Goal: Task Accomplishment & Management: Manage account settings

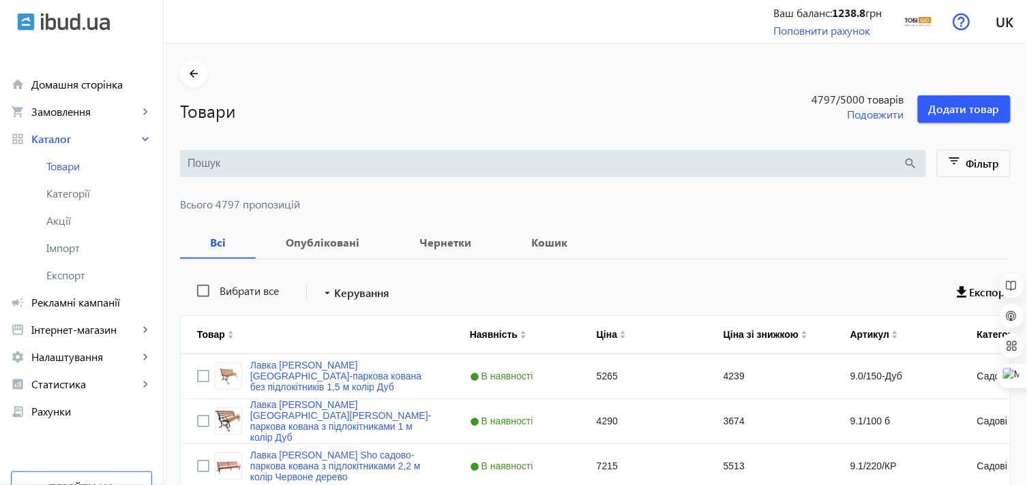
click at [262, 164] on input "search" at bounding box center [546, 163] width 716 height 15
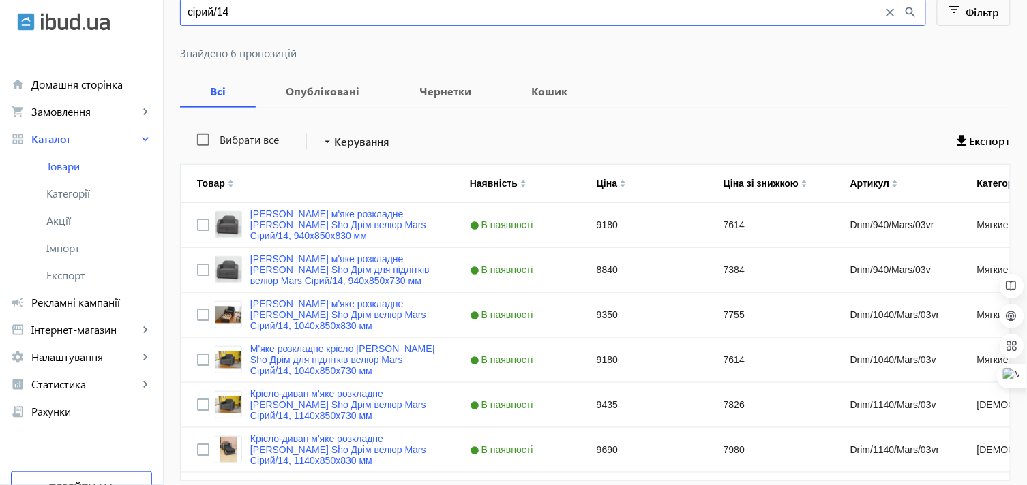
scroll to position [210, 0]
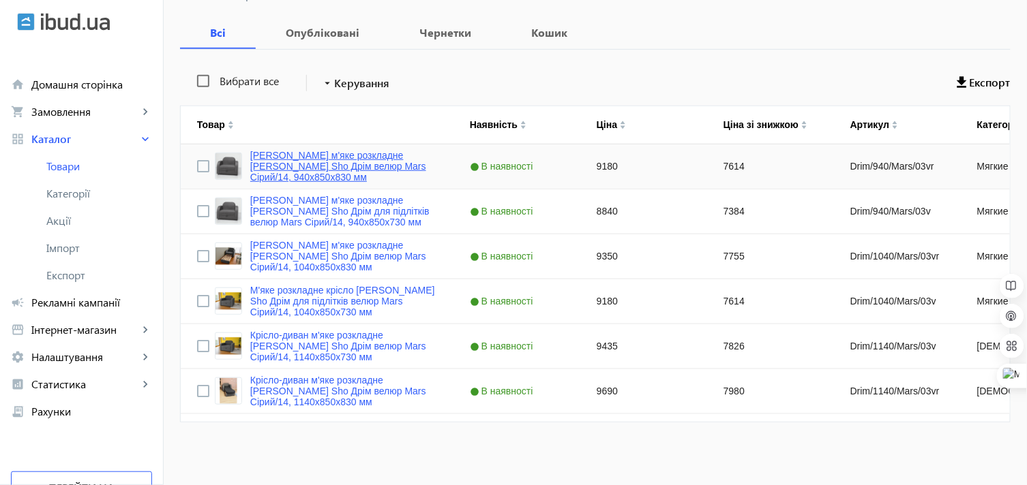
type input "сірий/14"
click at [298, 162] on link "[PERSON_NAME] м'яке розкладне [PERSON_NAME] Sho Дрім велюр Mars Сірий/14, 940х8…" at bounding box center [343, 166] width 187 height 33
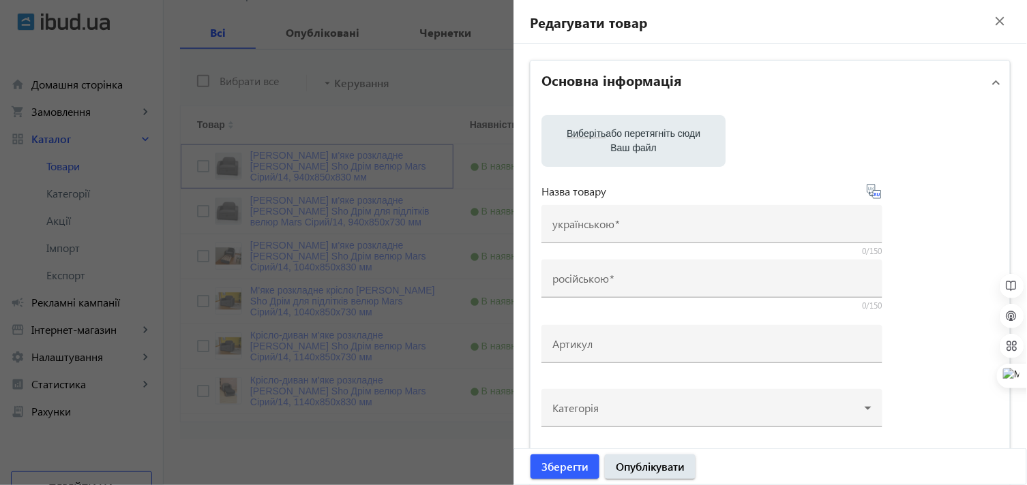
type input "[PERSON_NAME] м'яке розкладне [PERSON_NAME] Sho Дрім велюр Mars Сірий/14, 940х8…"
type input "Кресло мягкое раскладное [PERSON_NAME] Sho Дрим велюр Mars Серый/14, 940х850х83…"
type input "Drim/940/Mars/03vr"
type input "9180"
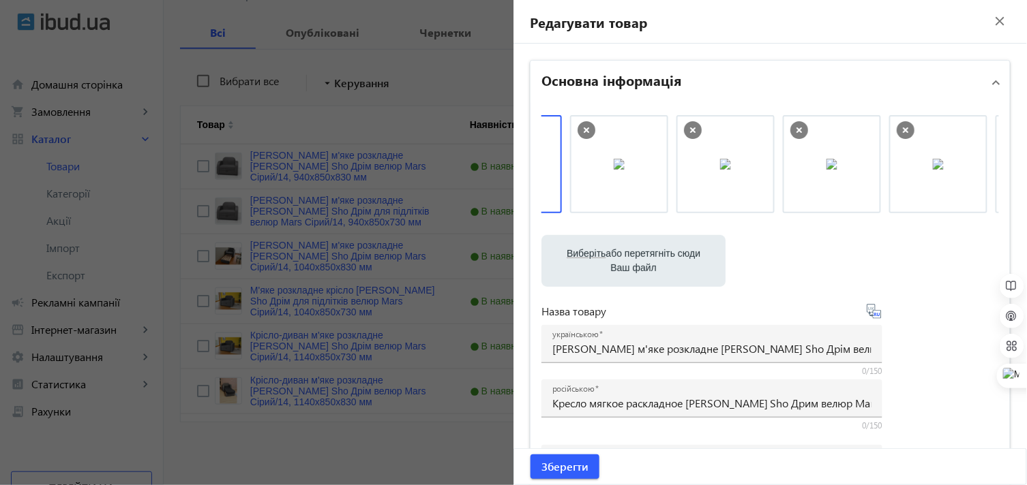
scroll to position [0, 184]
click at [900, 130] on icon at bounding box center [906, 130] width 18 height 18
click at [906, 130] on icon at bounding box center [908, 130] width 5 height 5
click at [605, 269] on label "Виберіть або перетягніть сюди Ваш файл" at bounding box center [633, 261] width 162 height 38
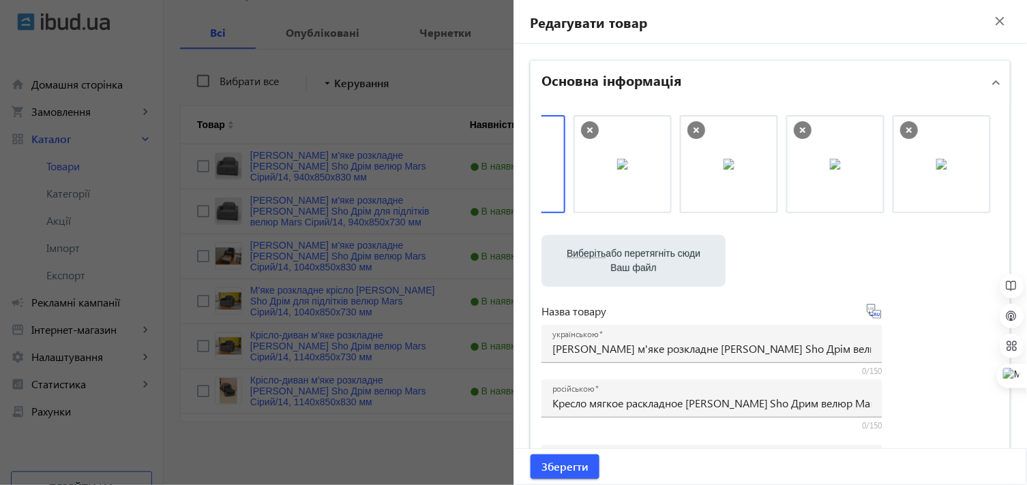
click at [605, 269] on input "Виберіть або перетягніть сюди Ваш файл" at bounding box center [633, 262] width 162 height 16
type input "C:\fakepath\завантаження.jpg"
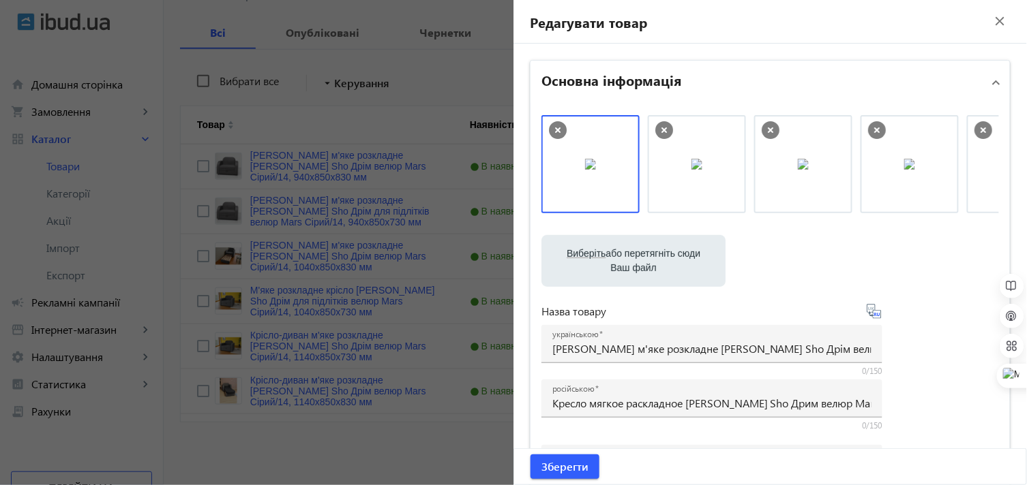
scroll to position [0, 184]
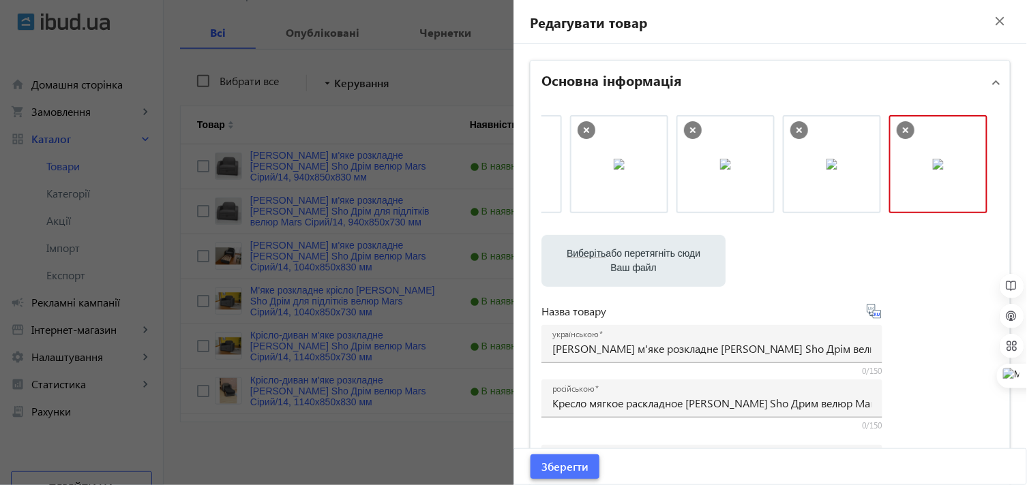
click at [571, 468] on span "Зберегти" at bounding box center [564, 467] width 47 height 15
click at [560, 468] on span "Зберегти" at bounding box center [564, 467] width 47 height 15
click at [548, 468] on span "Зберегти" at bounding box center [564, 467] width 47 height 15
click at [560, 465] on span "Зберегти" at bounding box center [564, 467] width 47 height 15
click at [855, 260] on file-loader "Виберіть або перетягніть сюди Ваш файл завантаження.jpg 6 KB Розмір менше мінім…" at bounding box center [770, 261] width 458 height 52
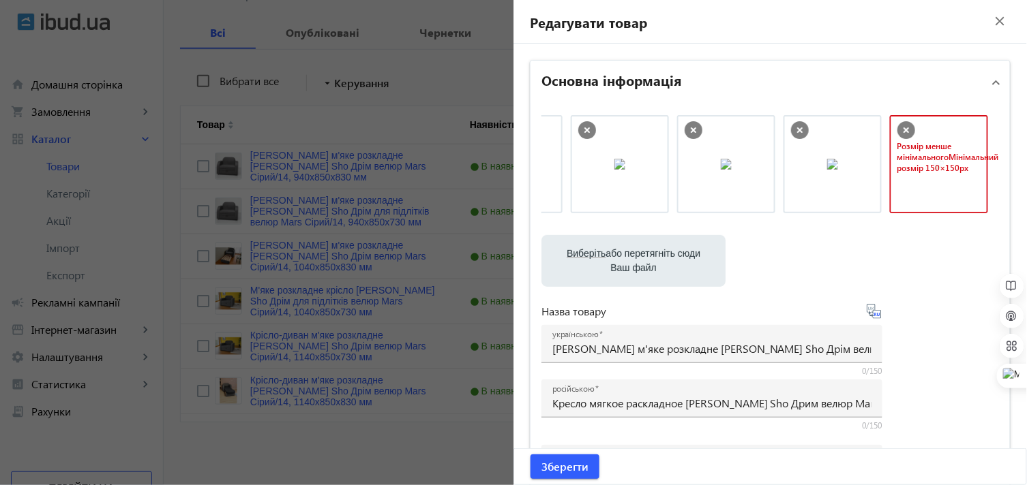
click at [901, 128] on icon at bounding box center [906, 130] width 18 height 18
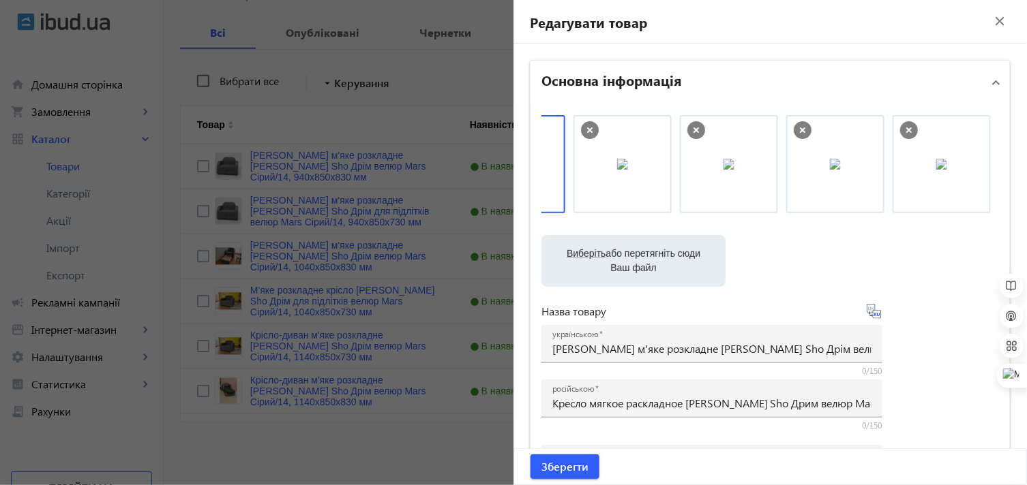
scroll to position [0, 78]
click at [562, 468] on span "Зберегти" at bounding box center [564, 467] width 47 height 15
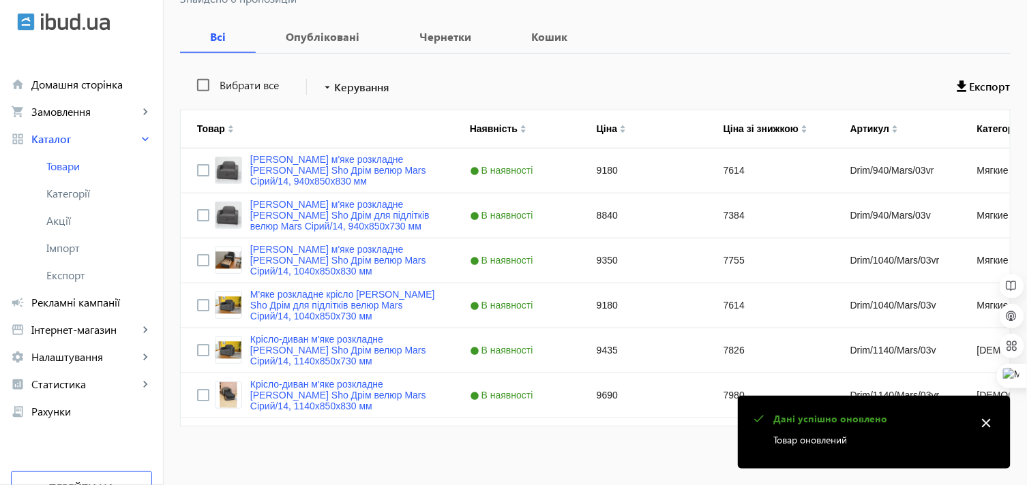
scroll to position [210, 0]
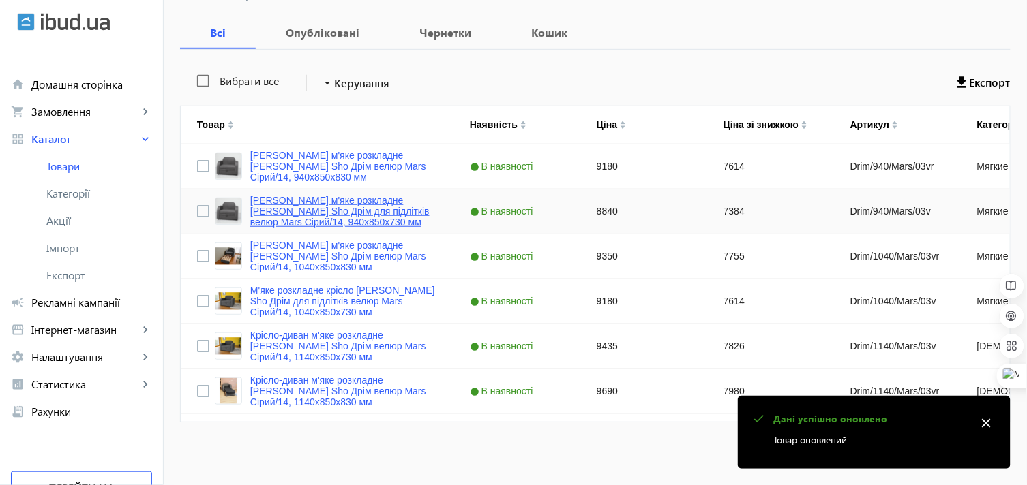
click at [284, 196] on link "[PERSON_NAME] м'яке розкладне [PERSON_NAME] Sho Дрім для підлітків велюр Mars С…" at bounding box center [343, 211] width 187 height 33
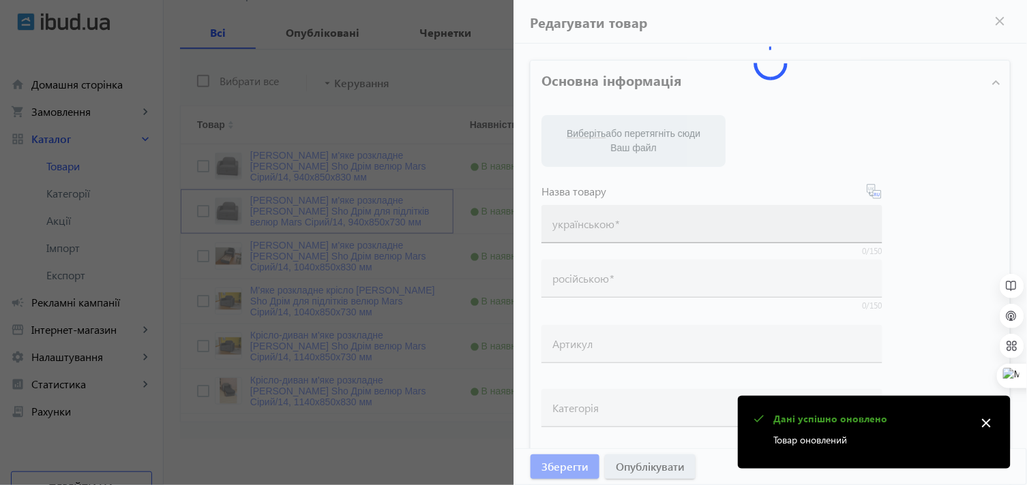
type input "[PERSON_NAME] м'яке розкладне [PERSON_NAME] Sho Дрім для підлітків велюр Mars С…"
type input "Кресло мягкое раскладное [PERSON_NAME] Sho Дрим для подростков велюр Mars Серый…"
type input "Drim/940/Mars/03v"
type input "8840"
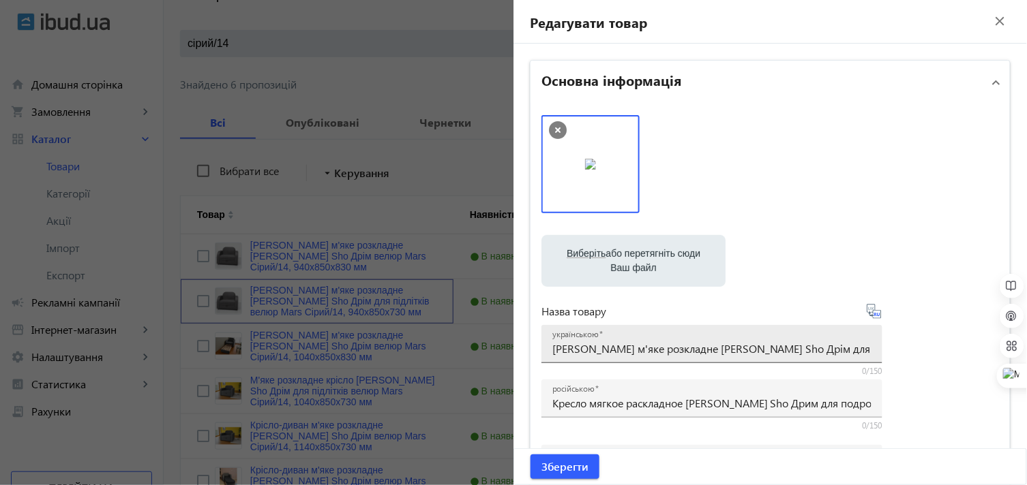
scroll to position [151, 0]
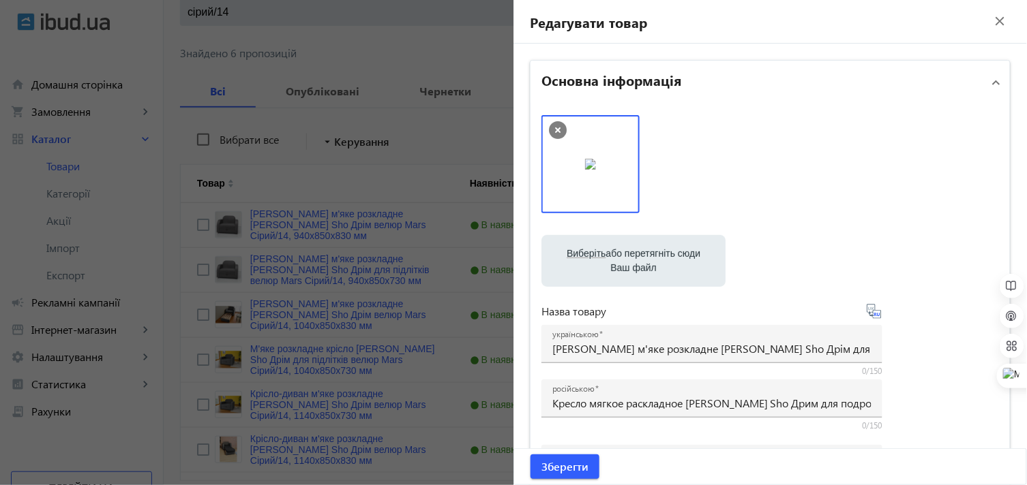
click at [555, 128] on icon at bounding box center [557, 130] width 5 height 5
drag, startPoint x: 857, startPoint y: 172, endPoint x: 826, endPoint y: 172, distance: 31.4
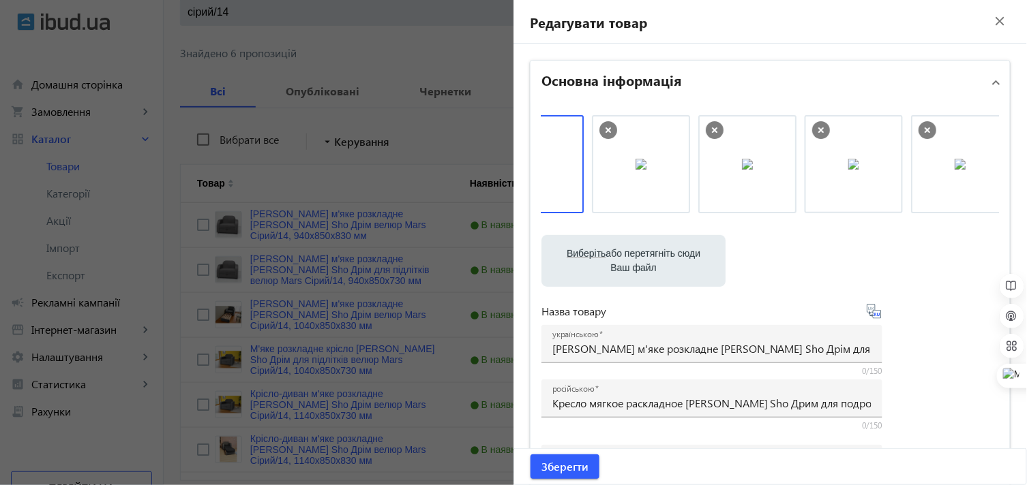
scroll to position [0, 78]
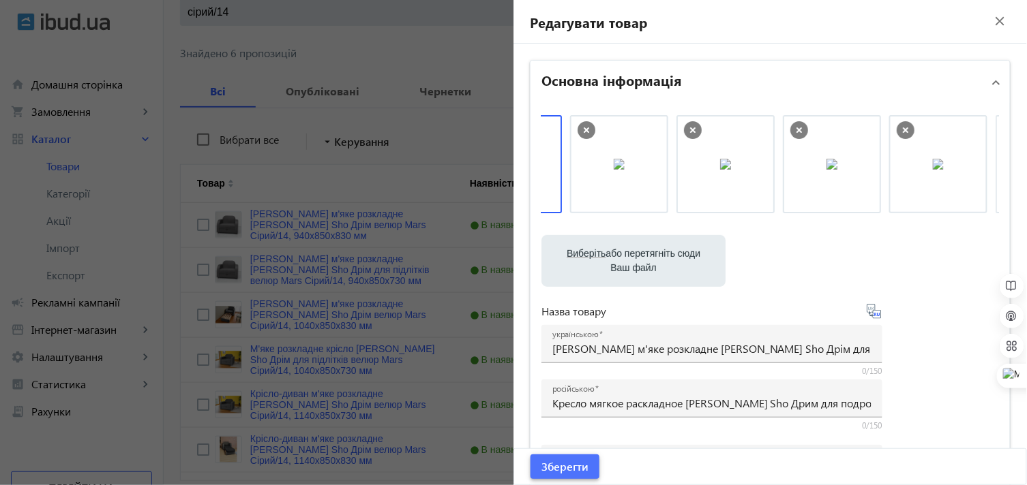
click at [563, 470] on span "Зберегти" at bounding box center [564, 467] width 47 height 15
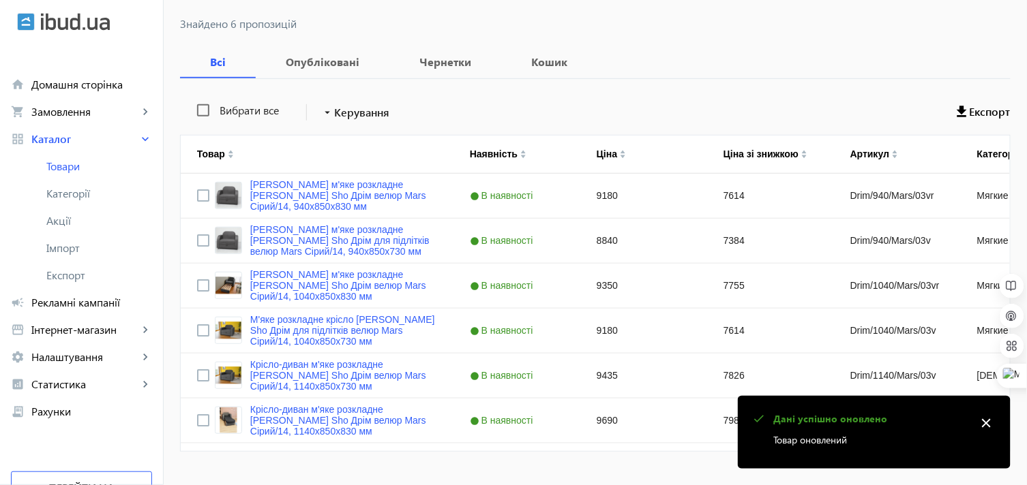
scroll to position [210, 0]
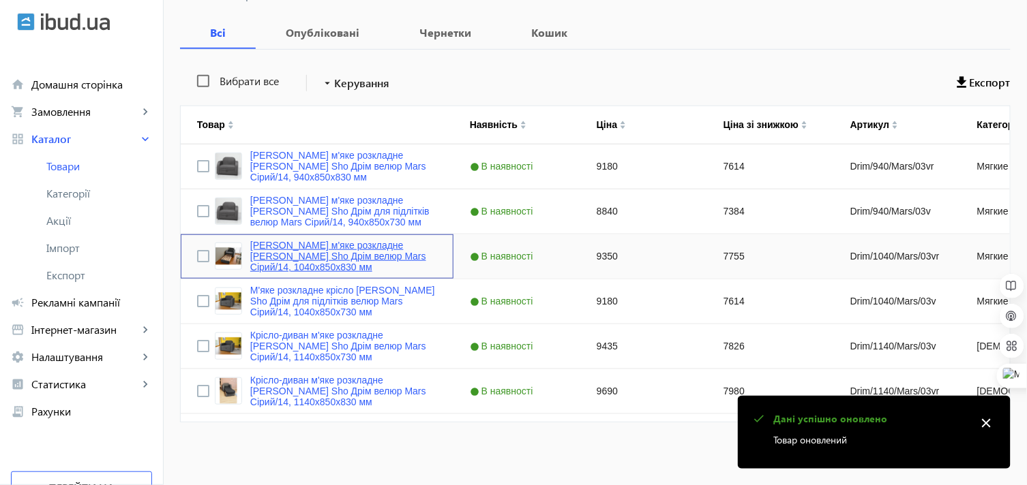
click at [297, 249] on link "[PERSON_NAME] м'яке розкладне [PERSON_NAME] Sho Дрім велюр Mars Сірий/14, 1040х…" at bounding box center [343, 256] width 187 height 33
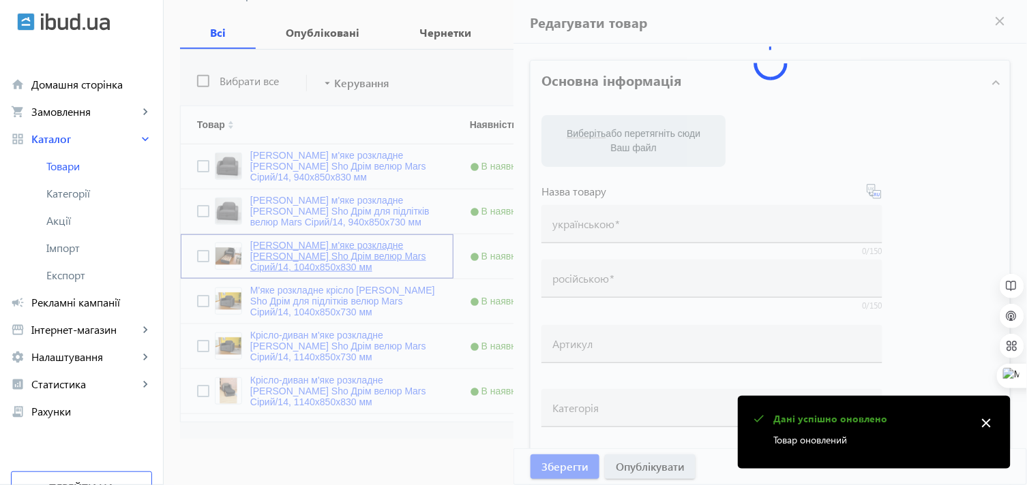
type input "[PERSON_NAME] м'яке розкладне [PERSON_NAME] Sho Дрім велюр Mars Сірий/14, 1040х…"
type input "Кресло мягкое раскладное [PERSON_NAME] Sho Дрим велюр Mars Серый/14, 1040х850х8…"
type input "Drim/1040/Mars/03vr"
type input "9350"
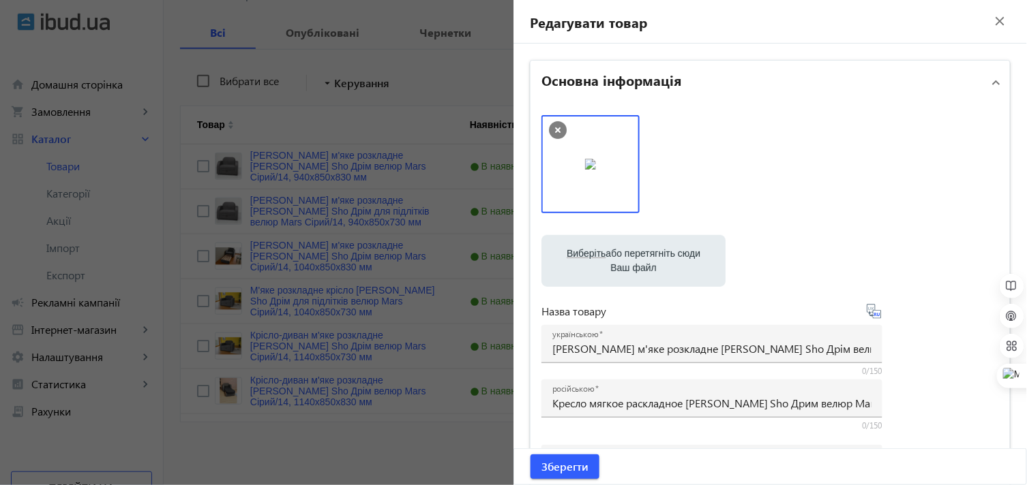
click at [553, 125] on icon at bounding box center [558, 130] width 18 height 18
click at [561, 466] on span "Зберегти" at bounding box center [564, 467] width 47 height 15
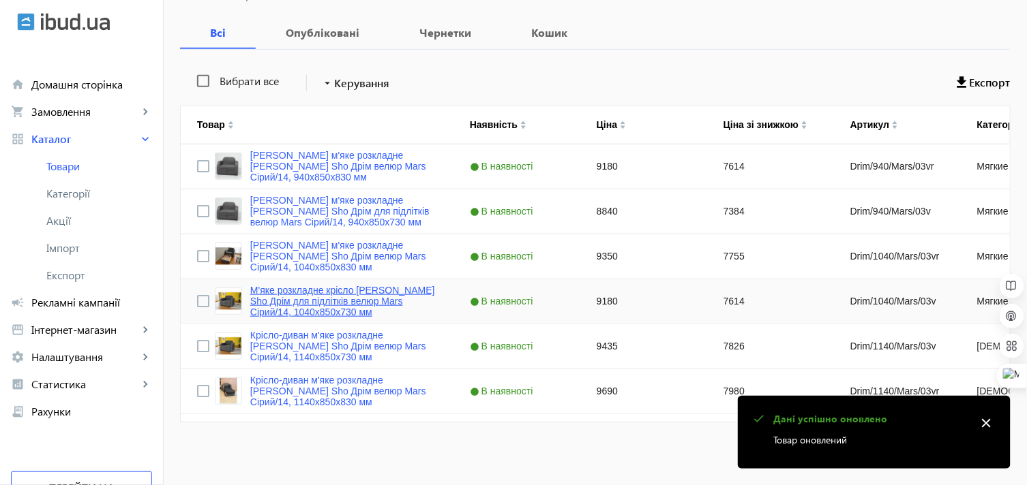
click at [274, 288] on link "М'яке розкладне крісло [PERSON_NAME] Sho Дрім для підлітків велюр Mars Сірий/14…" at bounding box center [343, 301] width 187 height 33
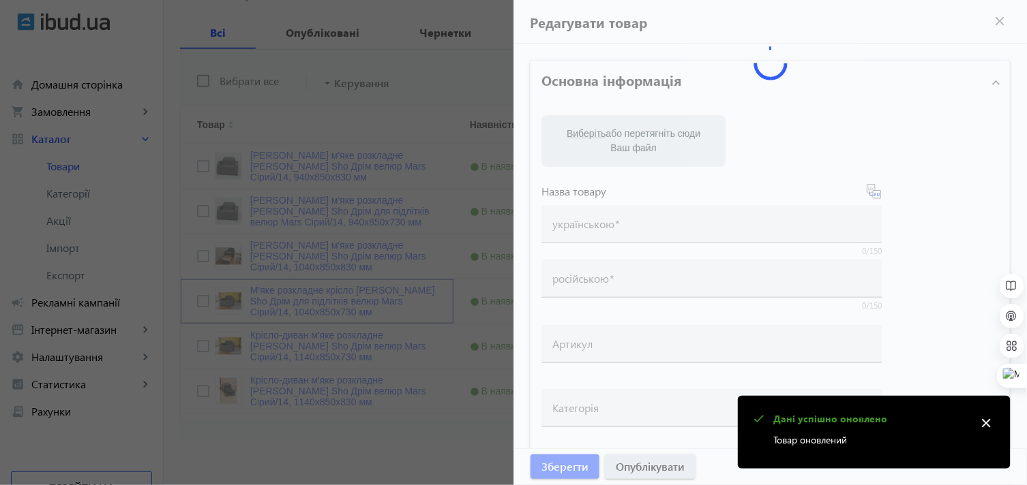
type input "М'яке розкладне крісло [PERSON_NAME] Sho Дрім для підлітків велюр Mars Сірий/14…"
type input "Кресло мягкое раскладное [PERSON_NAME] Sho Дрим для подростков велюр Mars Серый…"
type input "Drim/1040/Mars/03v"
type input "9180"
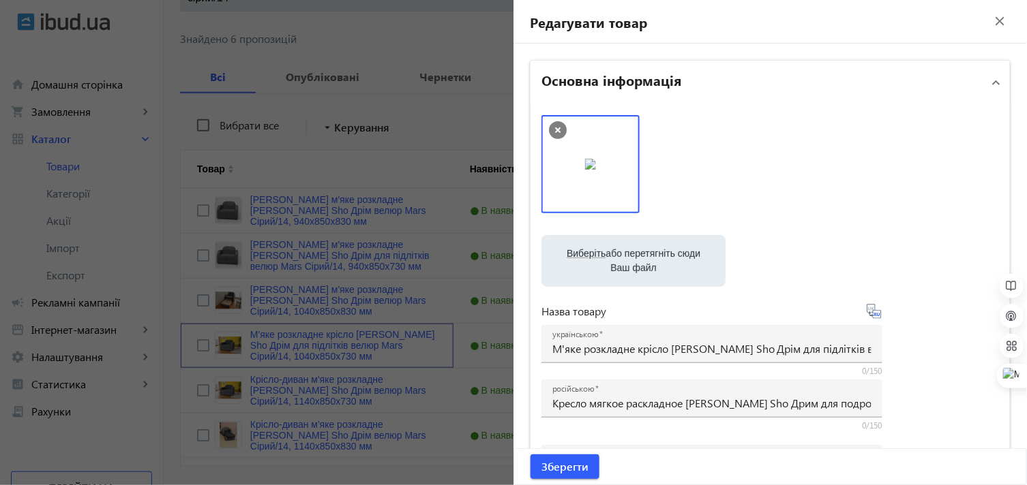
scroll to position [134, 0]
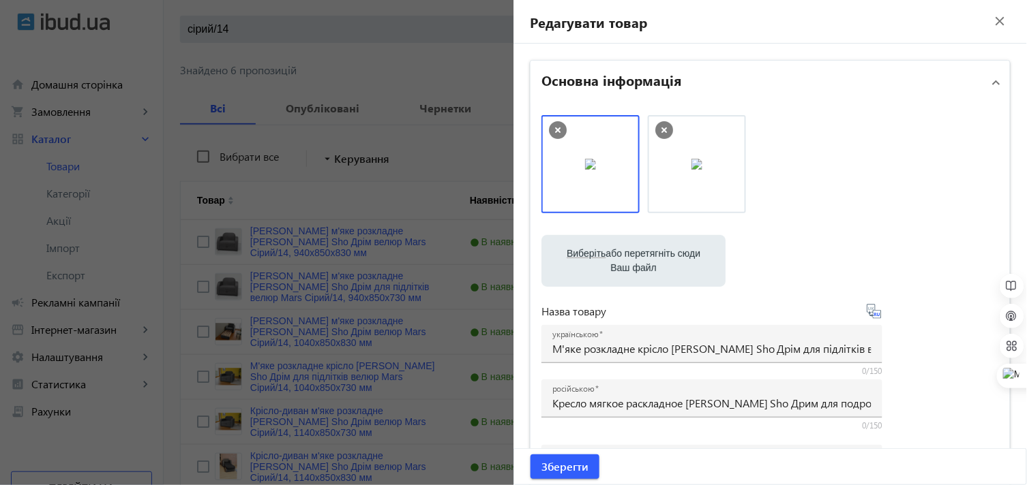
click at [662, 125] on icon at bounding box center [664, 130] width 18 height 18
click at [543, 461] on span "Зберегти" at bounding box center [564, 467] width 47 height 15
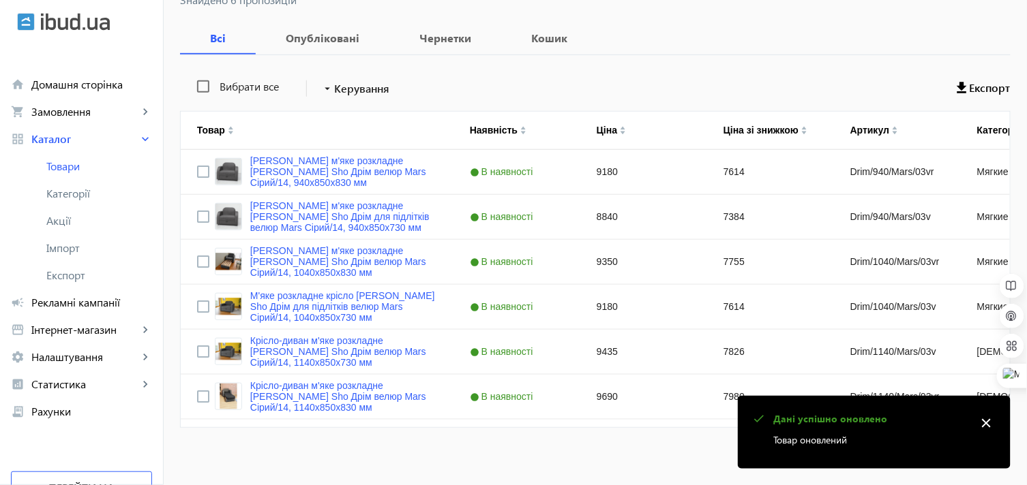
scroll to position [210, 0]
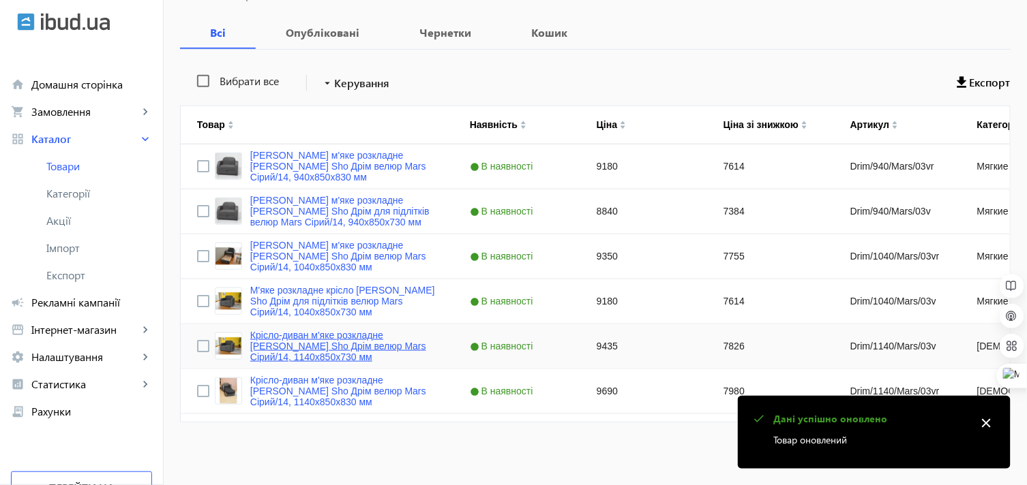
click at [330, 334] on link "Крісло-диван м'яке розкладне [PERSON_NAME] Sho Дрім велюр Mars Сірий/14, 1140х8…" at bounding box center [343, 346] width 187 height 33
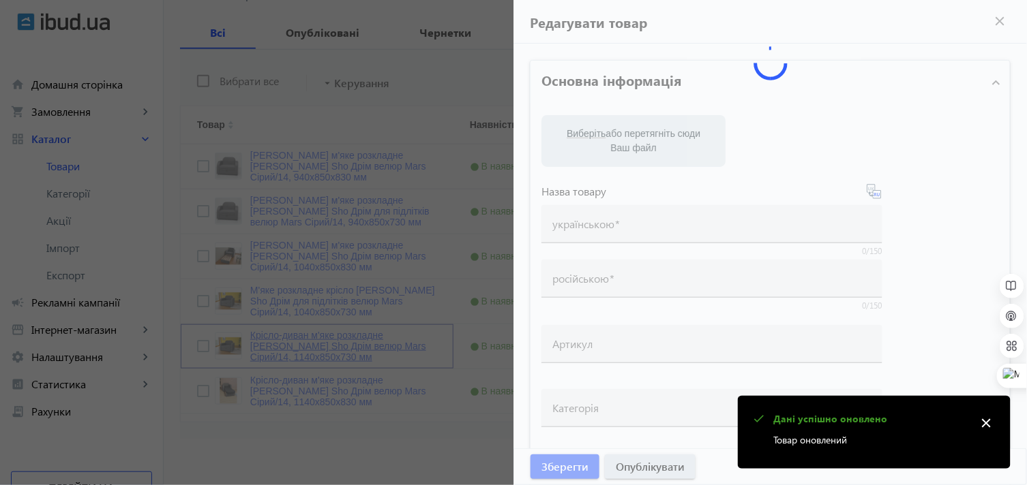
type input "Крісло-диван м'яке розкладне [PERSON_NAME] Sho Дрім велюр Mars Сірий/14, 1140х8…"
type input "Кресло-диван мягкое раскладное [PERSON_NAME] Sho Дрим велюр Mars Серый/14, 1140…"
type input "Drim/1140/Mars/03v"
type input "9435"
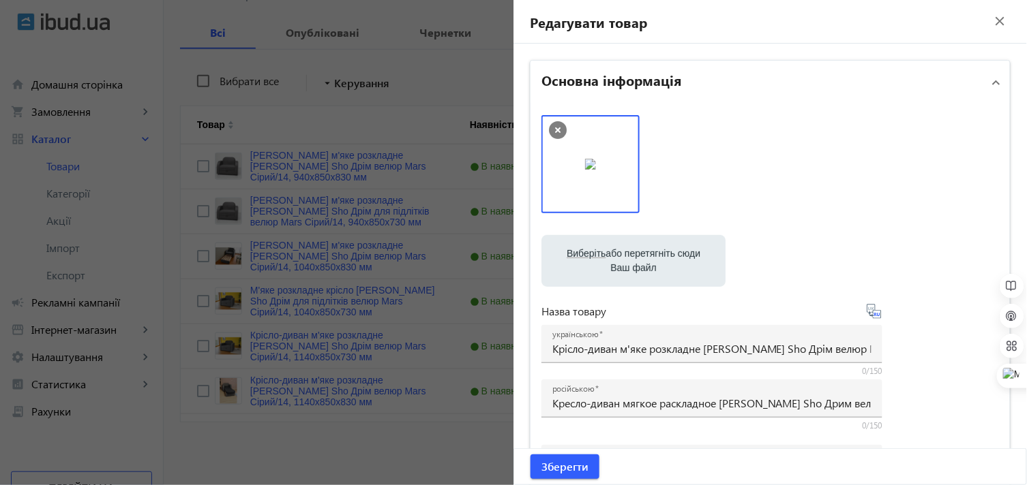
click at [555, 130] on icon at bounding box center [557, 130] width 5 height 5
click at [568, 466] on span "Зберегти" at bounding box center [564, 467] width 47 height 15
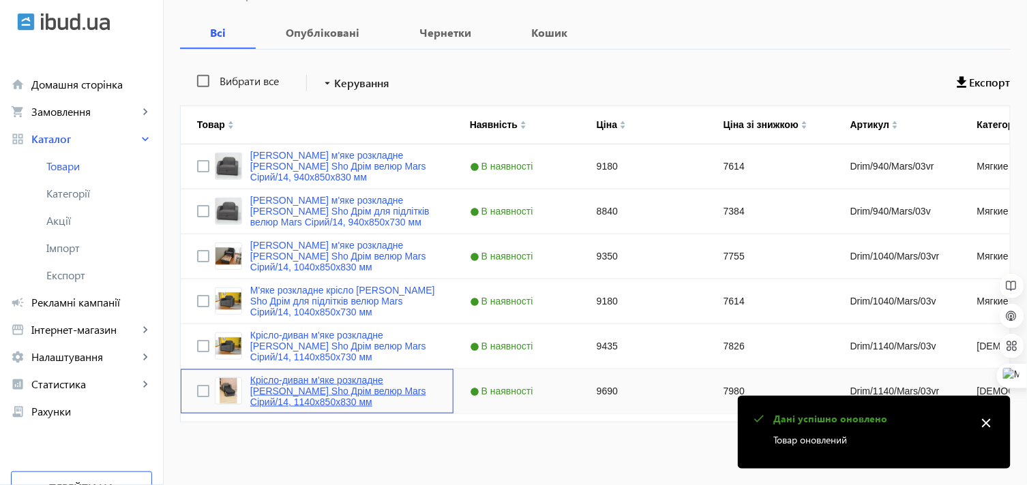
click at [276, 379] on link "Крісло-диван м'яке розкладне [PERSON_NAME] Sho Дрім велюр Mars Сірий/14, 1140х8…" at bounding box center [343, 391] width 187 height 33
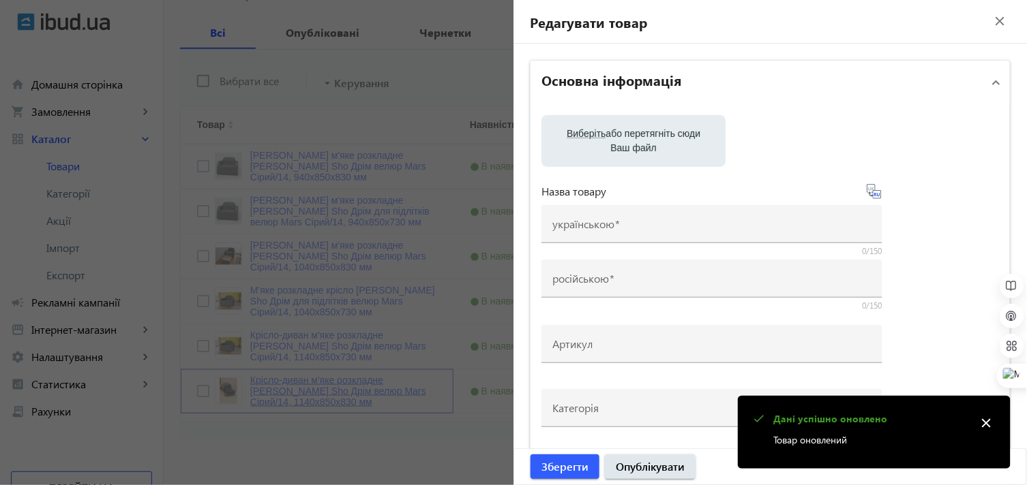
type input "Крісло-диван м'яке розкладне [PERSON_NAME] Sho Дрім велюр Mars Сірий/14, 1140х8…"
type input "Кресло-диван мягкое раскладное [PERSON_NAME] Sho Дрим велюр Mars Серый/14, 1140…"
type input "Drim/1140/Mars/03vr"
type input "9690"
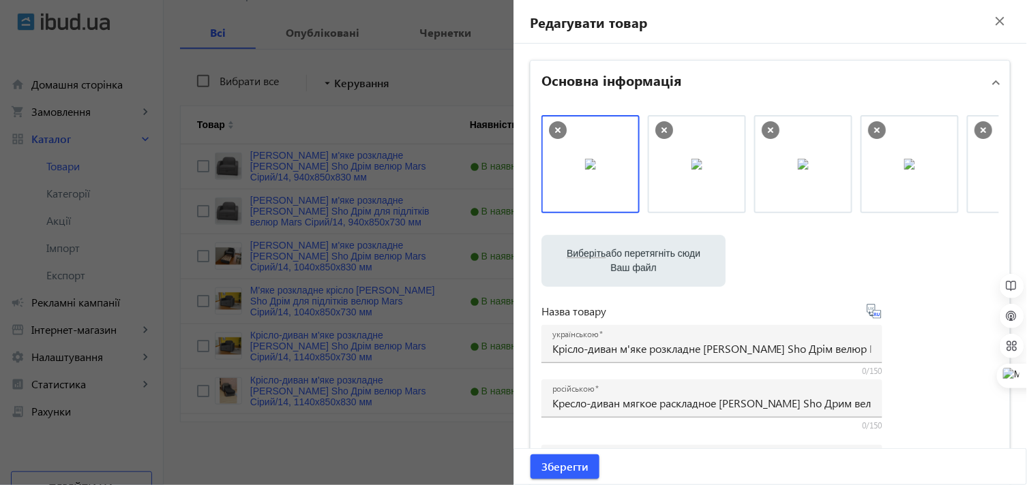
click at [769, 124] on icon at bounding box center [771, 130] width 18 height 18
click at [571, 472] on span "Зберегти" at bounding box center [564, 467] width 47 height 15
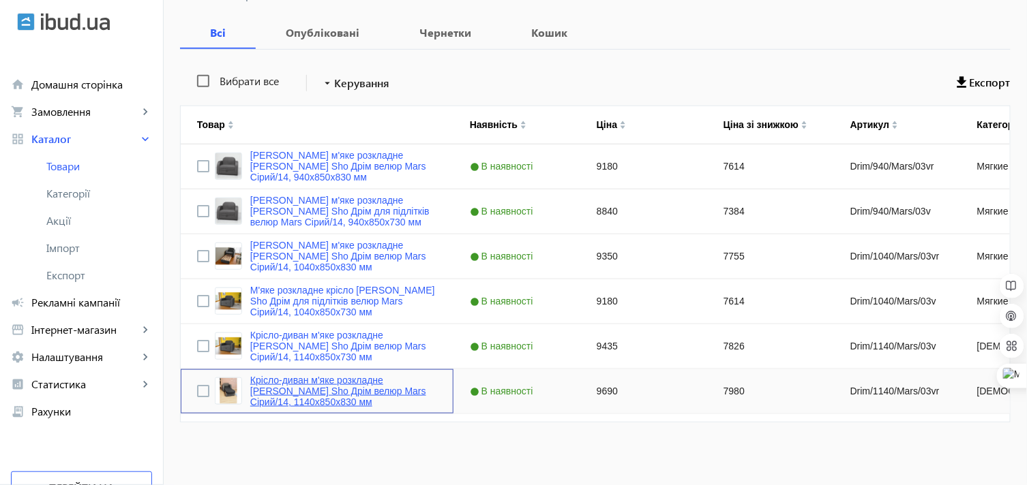
click at [308, 380] on link "Крісло-диван м'яке розкладне [PERSON_NAME] Sho Дрім велюр Mars Сірий/14, 1140х8…" at bounding box center [343, 391] width 187 height 33
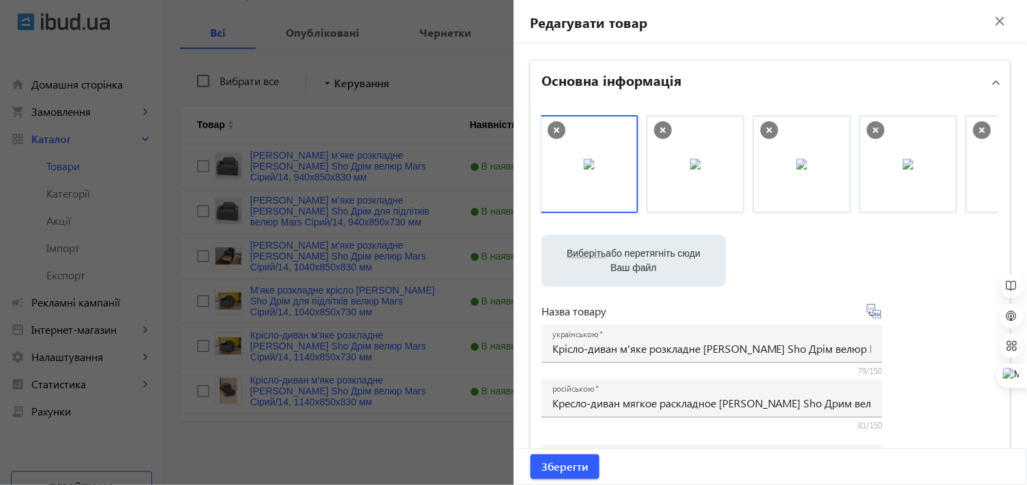
scroll to position [0, 0]
click at [555, 470] on span "Зберегти" at bounding box center [564, 467] width 47 height 15
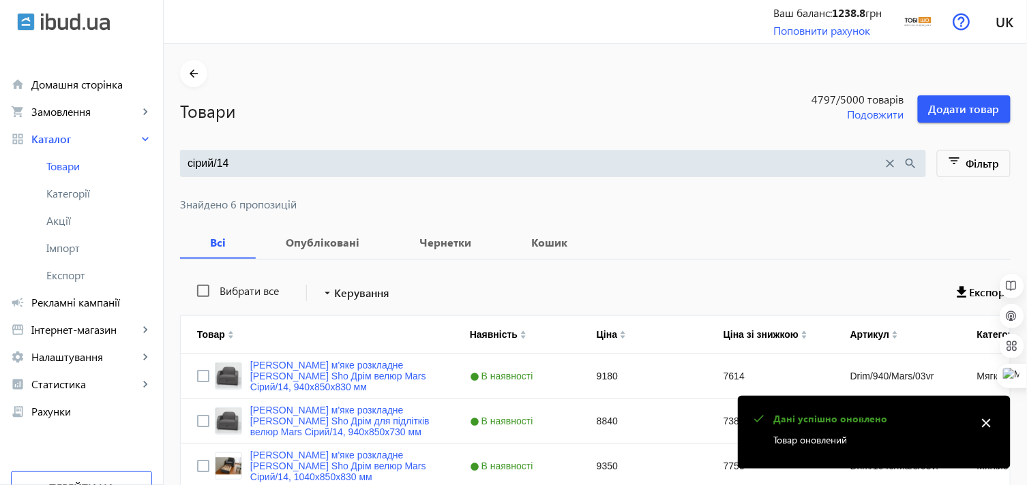
click at [188, 162] on input "сірий/14" at bounding box center [535, 163] width 695 height 15
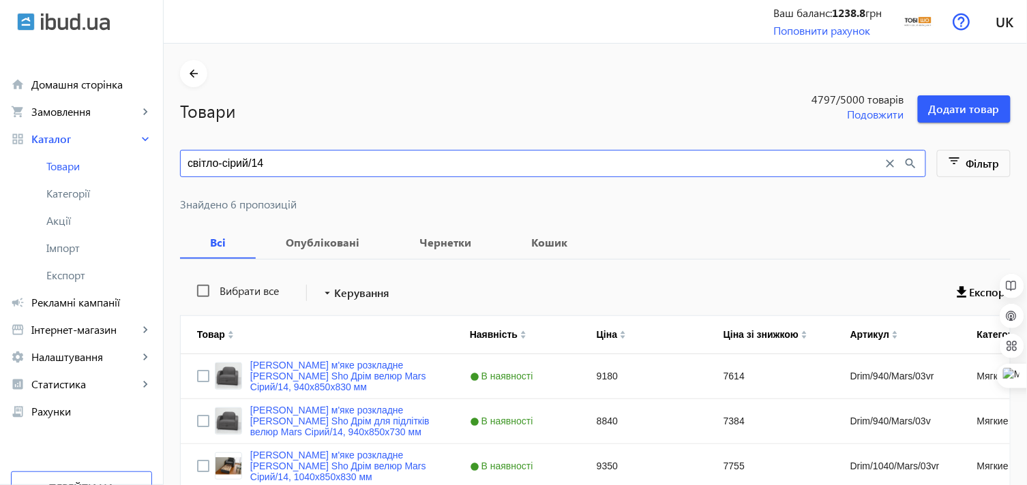
click at [263, 160] on input "світло-сірий/14" at bounding box center [535, 163] width 695 height 15
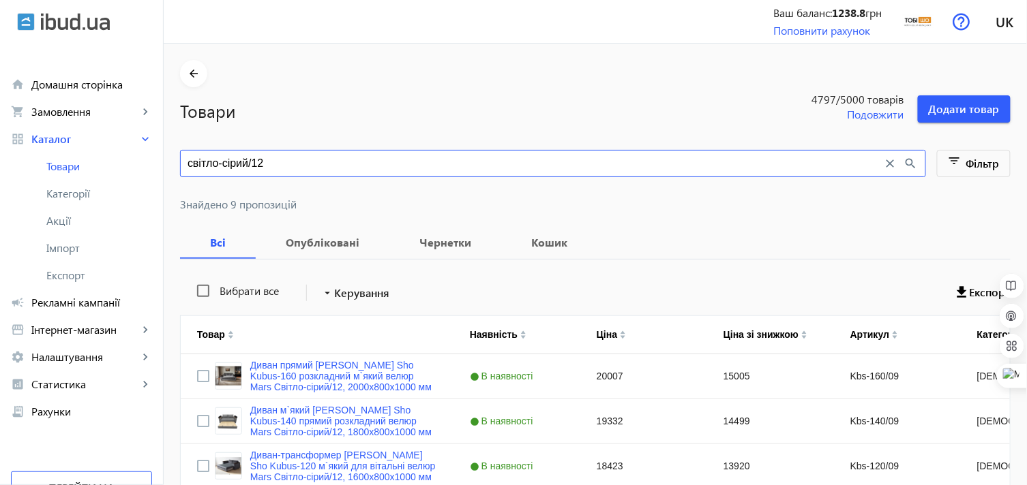
type input "світло-сірий/12"
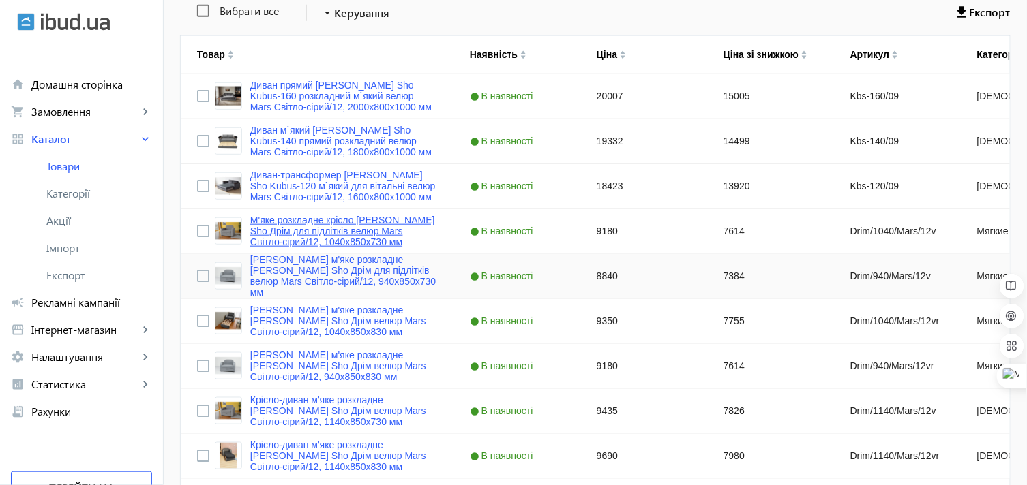
scroll to position [303, 0]
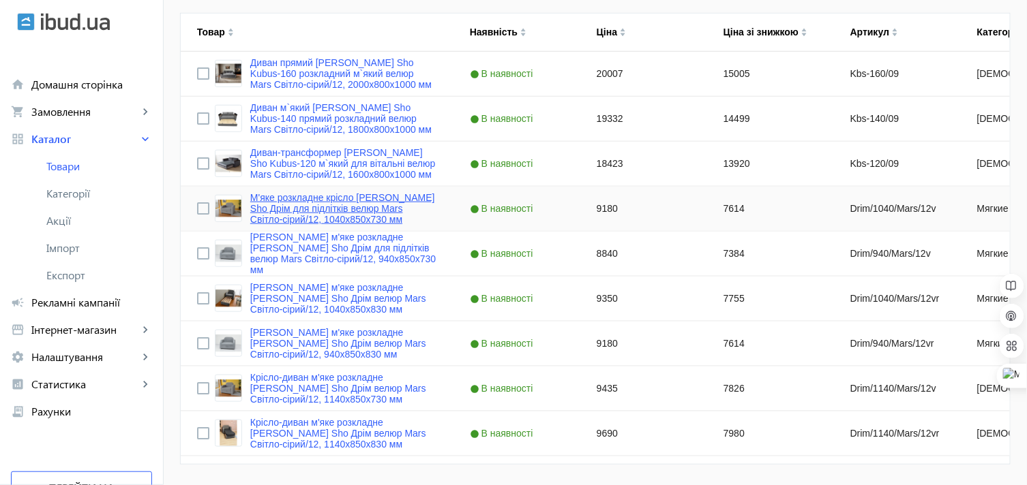
click at [284, 199] on link "М'яке розкладне крісло [PERSON_NAME] Sho Дрім для підлітків велюр Mars Світло-с…" at bounding box center [343, 208] width 187 height 33
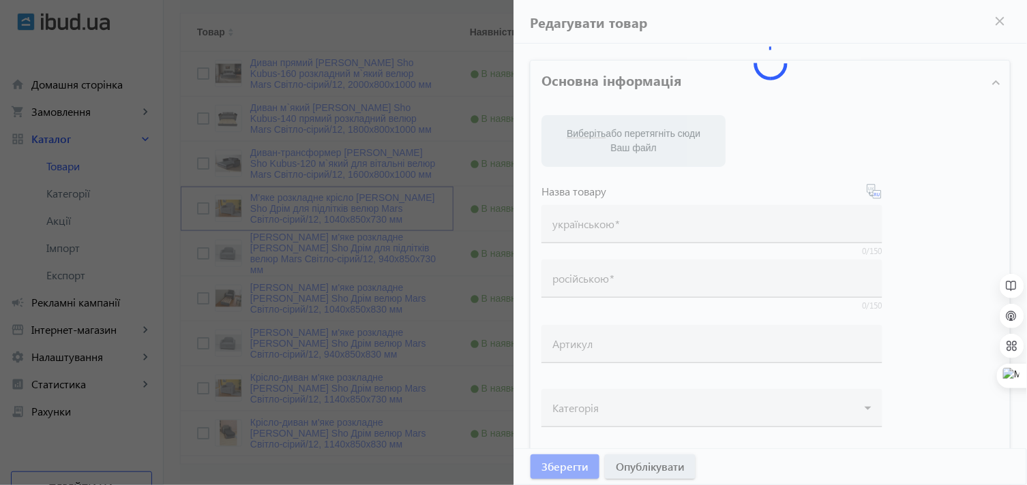
type input "М'яке розкладне крісло [PERSON_NAME] Sho Дрім для підлітків велюр Mars Світло-с…"
type input "Кресло мягкое раскладное [PERSON_NAME] Sho Дрим для подростков велюр Mars Светл…"
type input "Drim/1040/Mars/12v"
type input "9180"
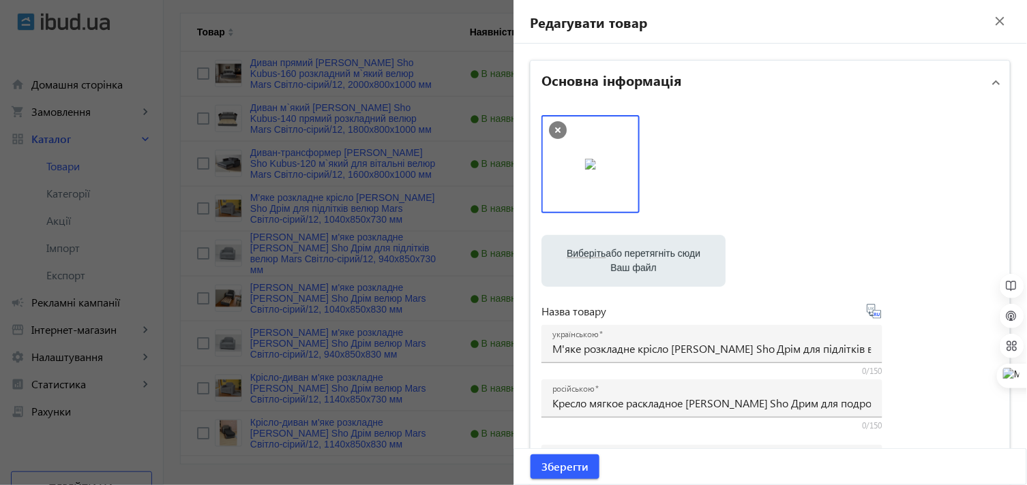
click at [554, 123] on icon at bounding box center [558, 130] width 18 height 18
click at [562, 473] on span "Зберегти" at bounding box center [564, 467] width 47 height 15
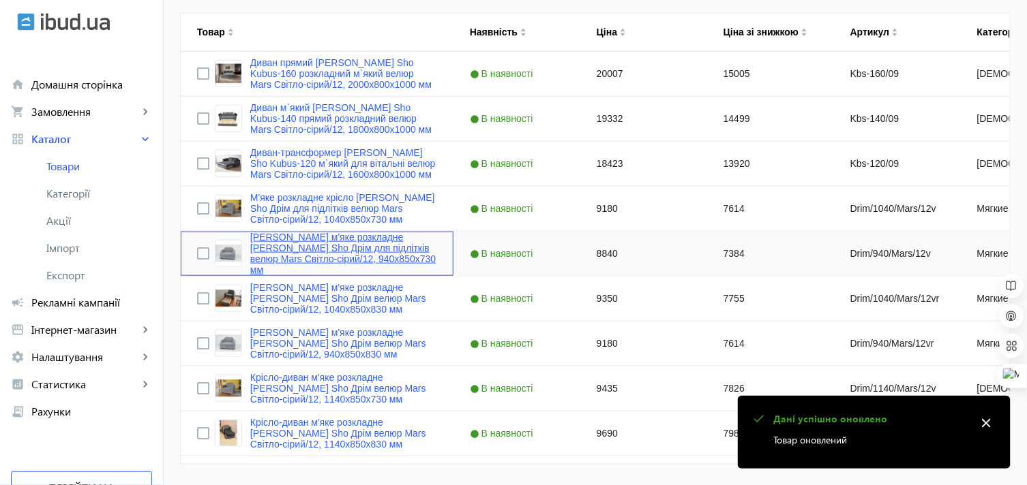
click at [296, 244] on link "[PERSON_NAME] м'яке розкладне [PERSON_NAME] Sho Дрім для підлітків велюр Mars С…" at bounding box center [343, 254] width 187 height 44
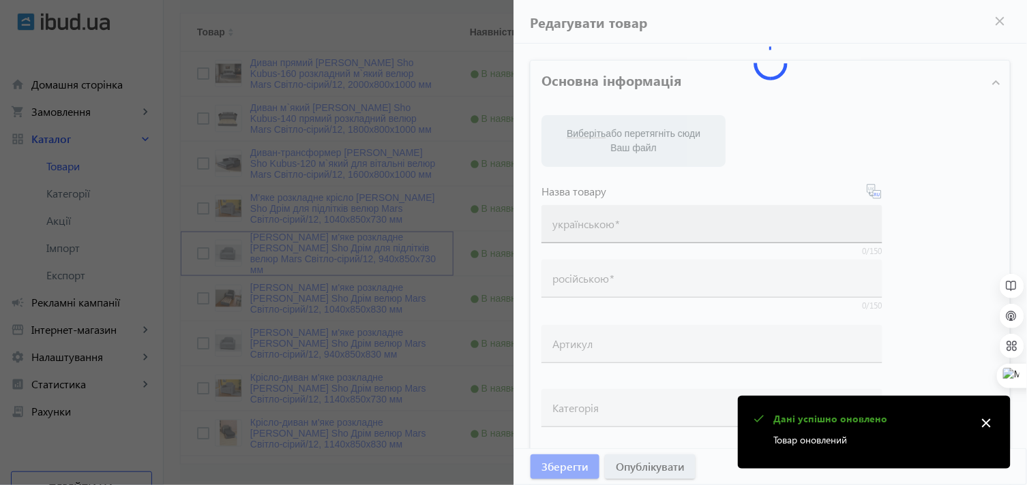
type input "[PERSON_NAME] м'яке розкладне [PERSON_NAME] Sho Дрім для підлітків велюр Mars С…"
type input "Кресло мягкое раскладное [PERSON_NAME] Sho Дрим для подростков велюр Mars Светл…"
type input "Drim/940/Mars/12v"
type input "8840"
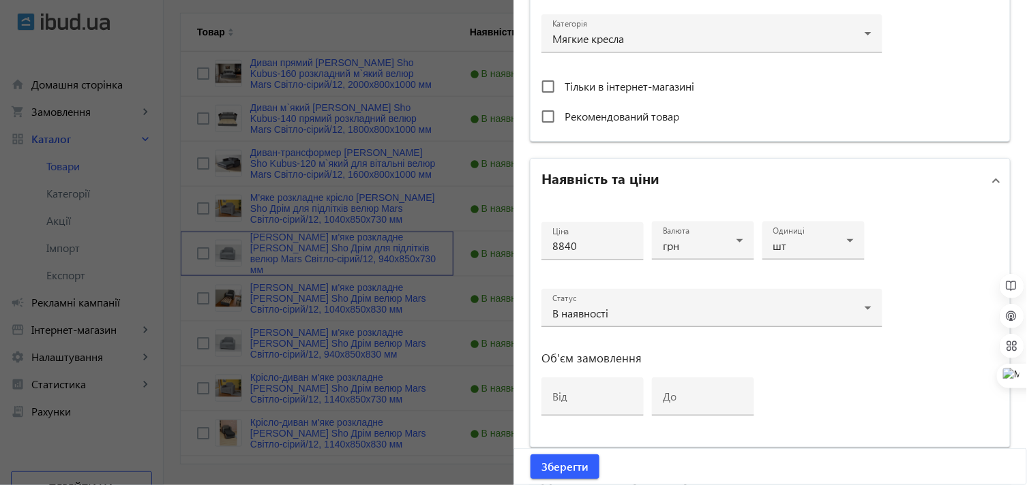
scroll to position [119, 0]
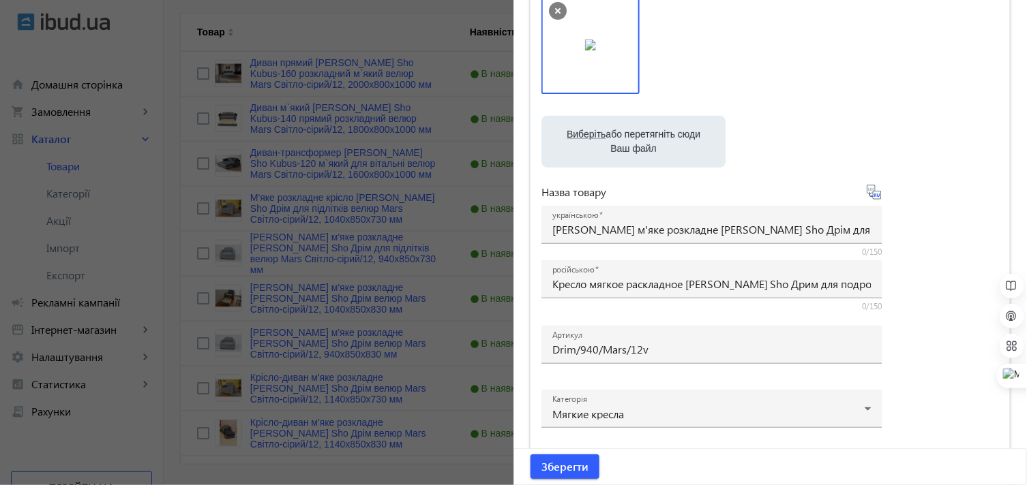
click at [556, 8] on icon at bounding box center [558, 11] width 18 height 18
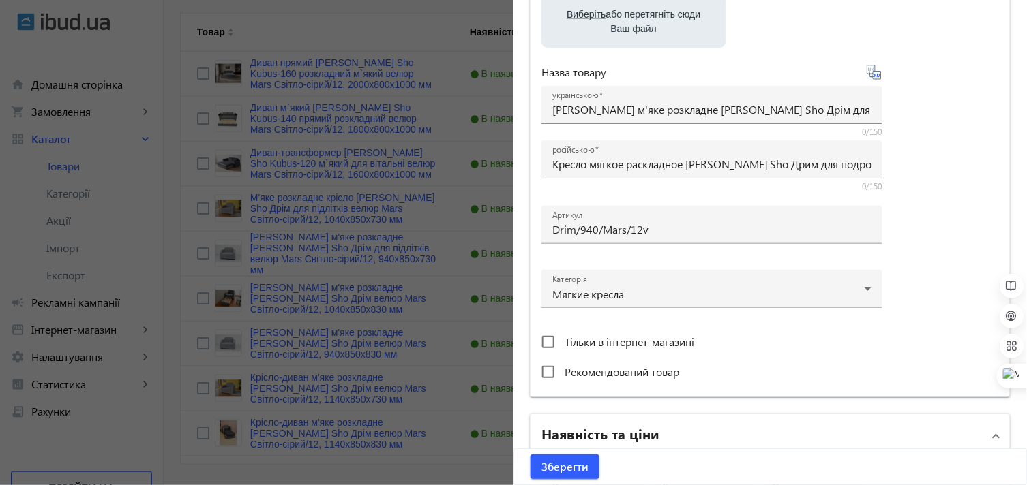
scroll to position [0, 0]
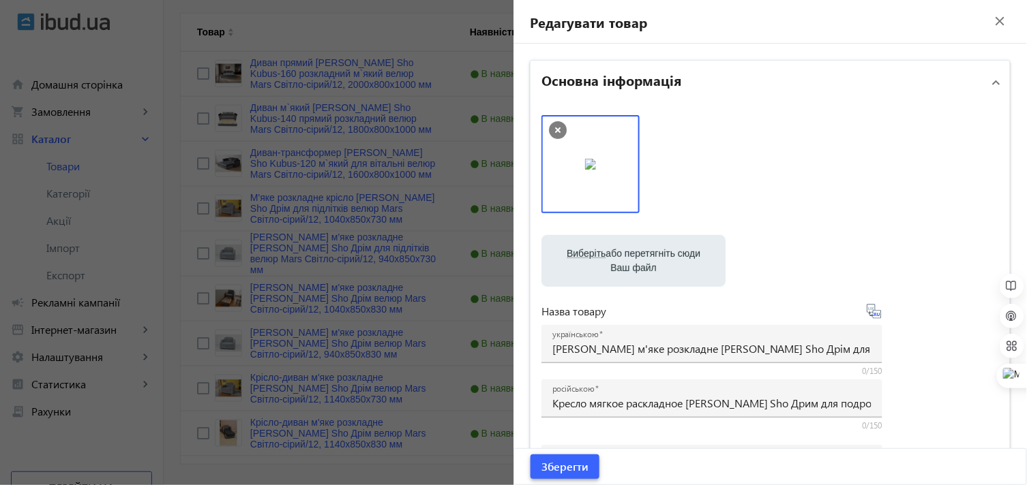
click at [580, 470] on span "Зберегти" at bounding box center [564, 467] width 47 height 15
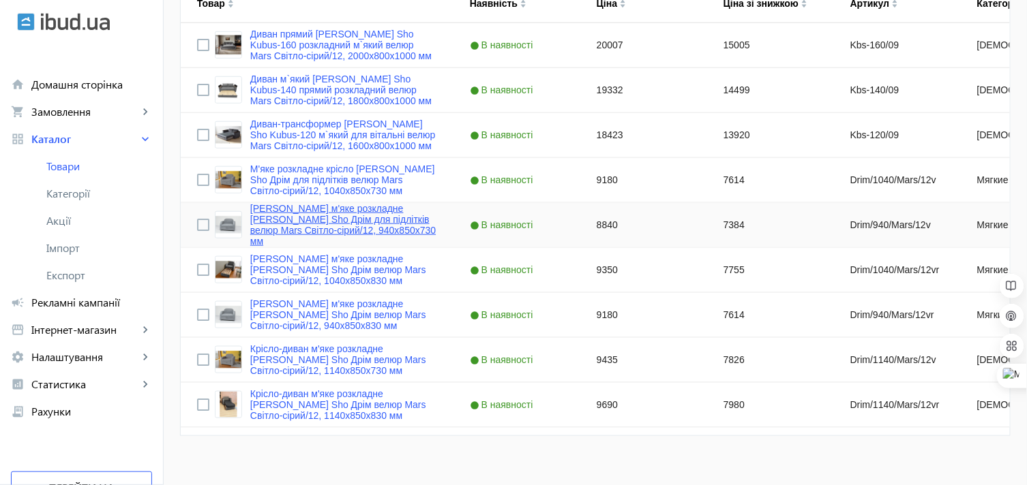
scroll to position [345, 0]
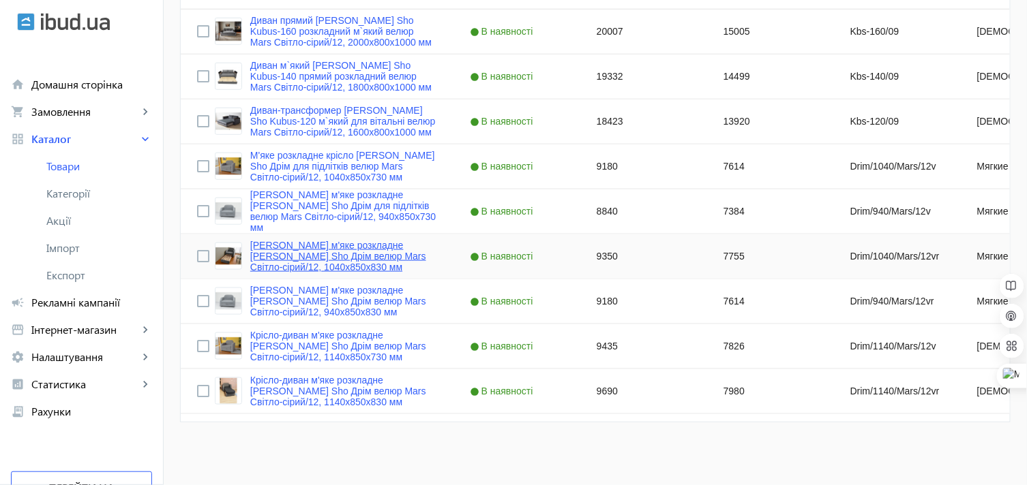
click at [336, 245] on link "[PERSON_NAME] м'яке розкладне [PERSON_NAME] Sho Дрім велюр Mars Світло-сірий/12…" at bounding box center [343, 256] width 187 height 33
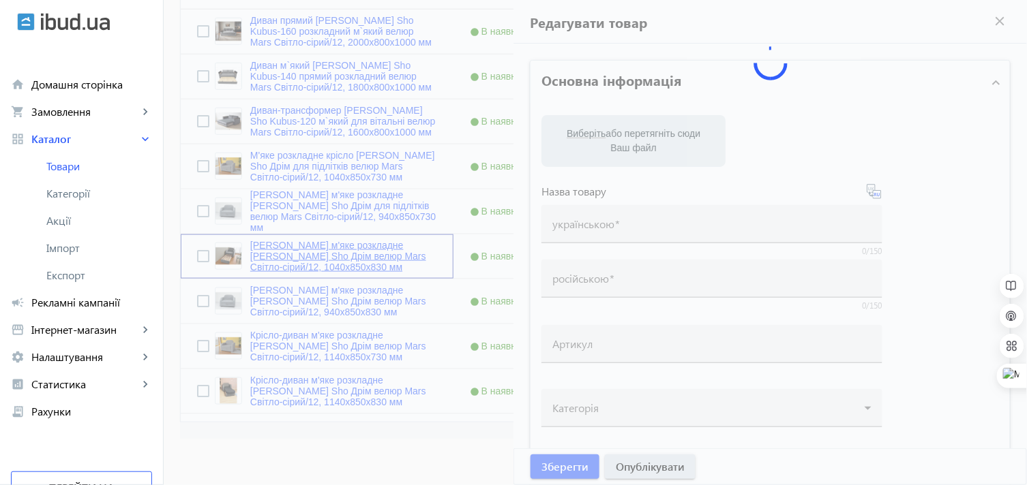
type input "[PERSON_NAME] м'яке розкладне [PERSON_NAME] Sho Дрім велюр Mars Світло-сірий/12…"
type input "Кресло мягкое раскладное [PERSON_NAME] Sho Дрим велюр Mars Светло-серый/12, 104…"
type input "Drim/1040/Mars/12vr"
type input "9350"
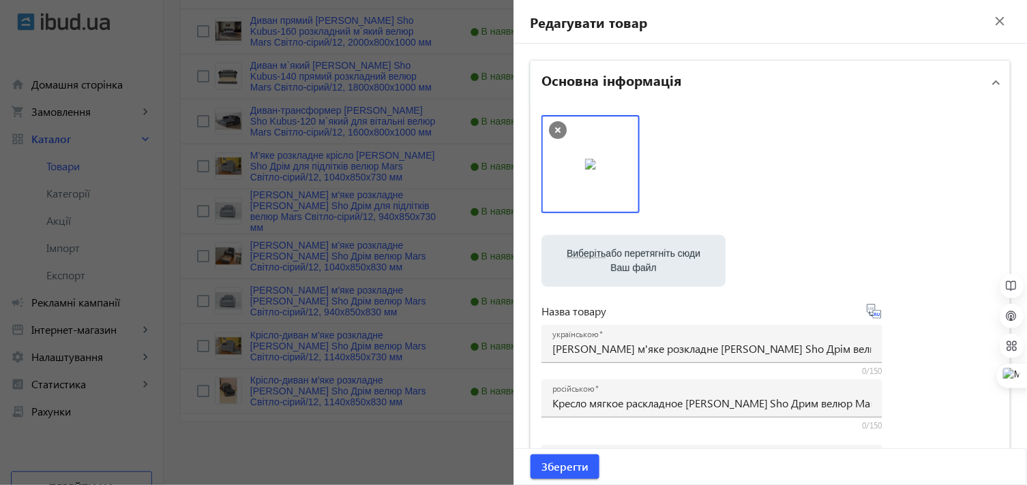
click at [555, 128] on icon at bounding box center [558, 130] width 18 height 18
click at [585, 460] on span "submit" at bounding box center [564, 467] width 69 height 33
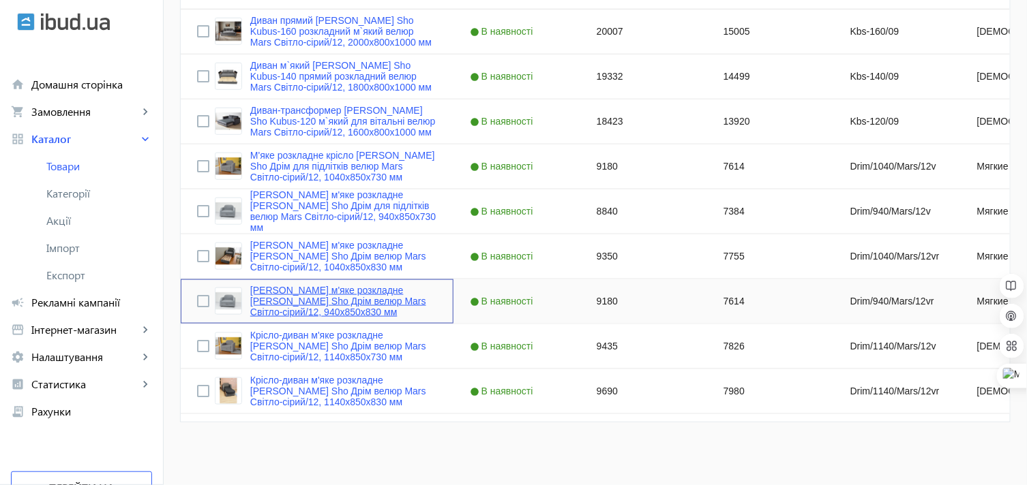
click at [297, 292] on link "[PERSON_NAME] м'яке розкладне [PERSON_NAME] Sho Дрім велюр Mars Світло-сірий/12…" at bounding box center [343, 301] width 187 height 33
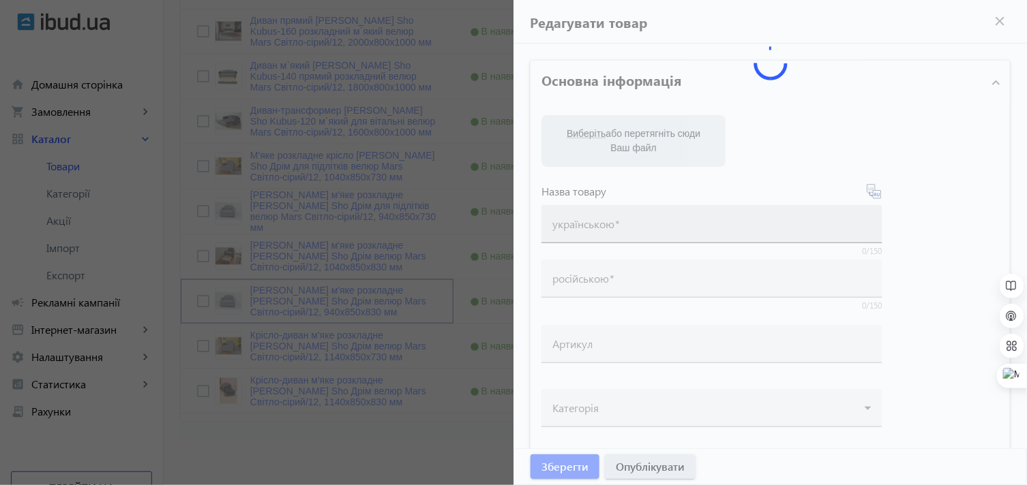
type input "[PERSON_NAME] м'яке розкладне [PERSON_NAME] Sho Дрім велюр Mars Світло-сірий/12…"
type input "Кресло мягкое раскладное [PERSON_NAME] Sho Дрим велюр Mars Светло-серый/12, 940…"
type input "Drim/940/Mars/12vr"
type input "9180"
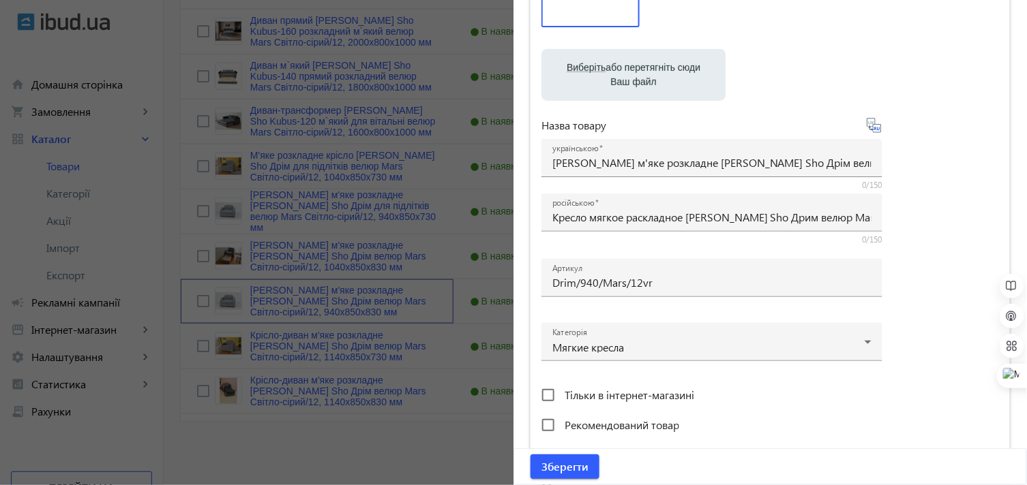
scroll to position [0, 0]
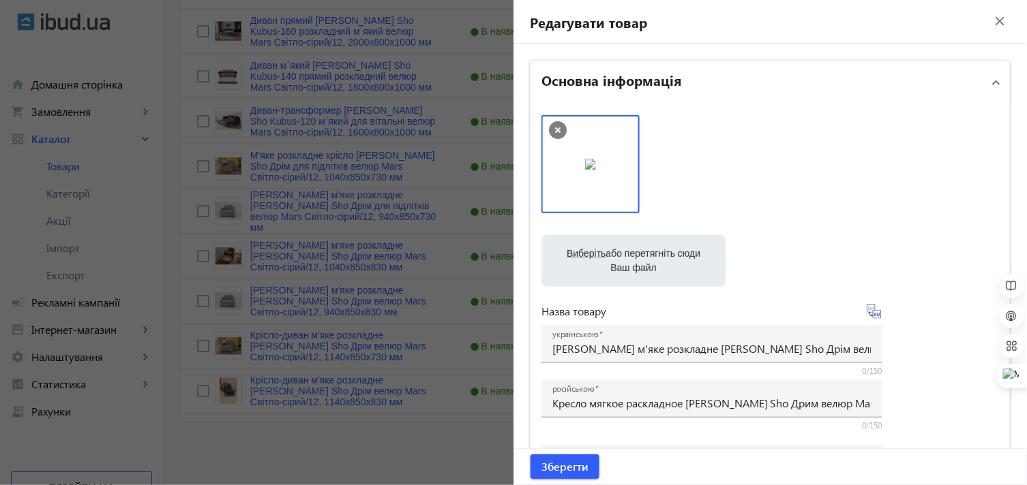
click at [553, 126] on icon at bounding box center [558, 130] width 18 height 18
click at [569, 462] on span "Зберегти" at bounding box center [564, 467] width 47 height 15
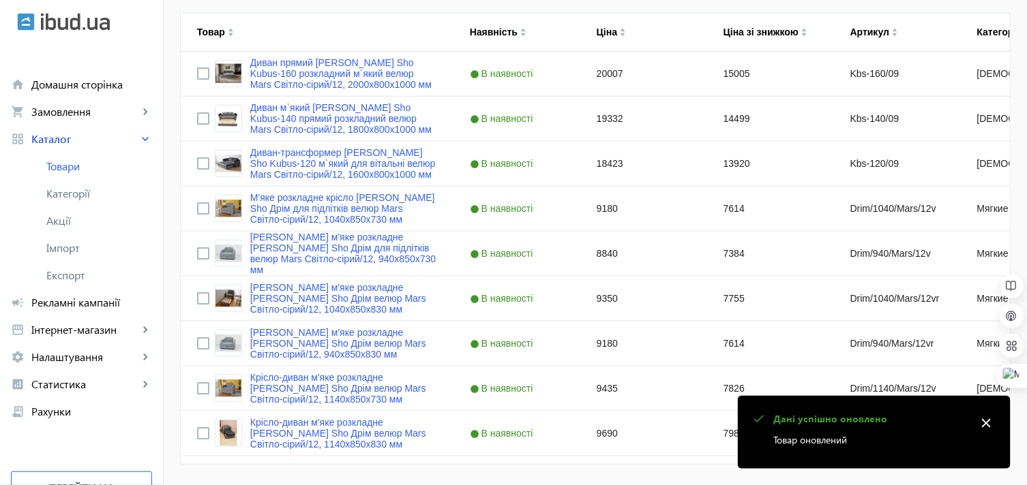
scroll to position [345, 0]
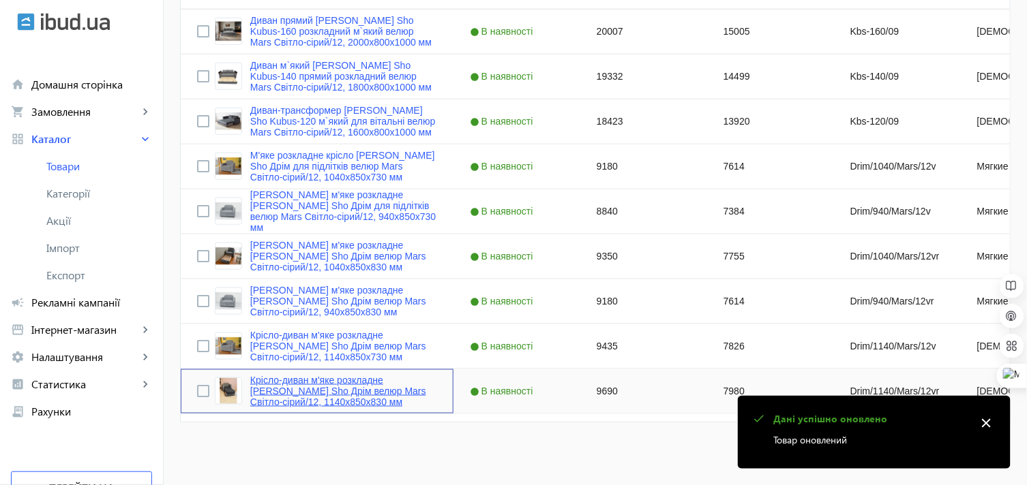
click at [300, 383] on link "Крісло-диван м'яке розкладне [PERSON_NAME] Sho Дрім велюр Mars Світло-сірий/12,…" at bounding box center [343, 391] width 187 height 33
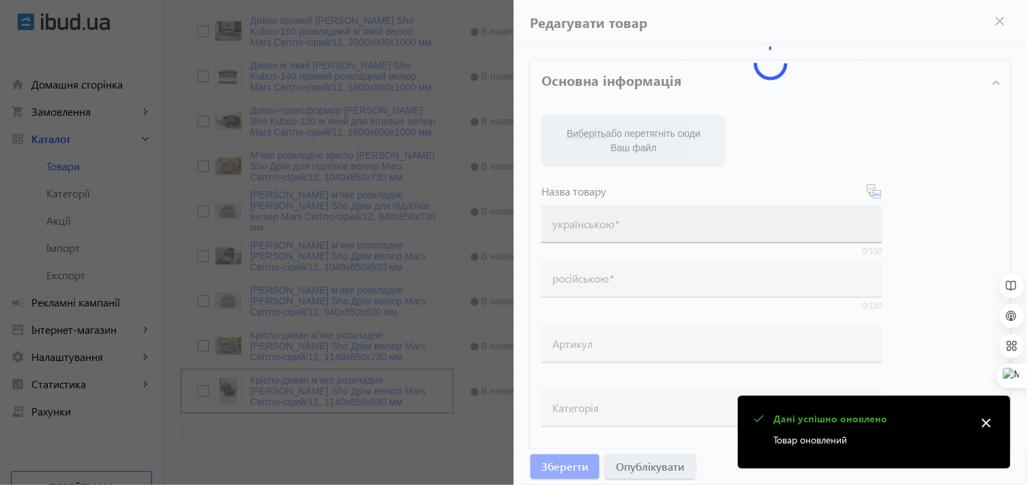
type input "Крісло-диван м'яке розкладне [PERSON_NAME] Sho Дрім велюр Mars Світло-сірий/12,…"
type input "Кресло-диван мягкое раскладное [PERSON_NAME] Sho Дрим велюр Mars Светло-серый/1…"
type input "Drim/1140/Mars/12vr"
type input "9690"
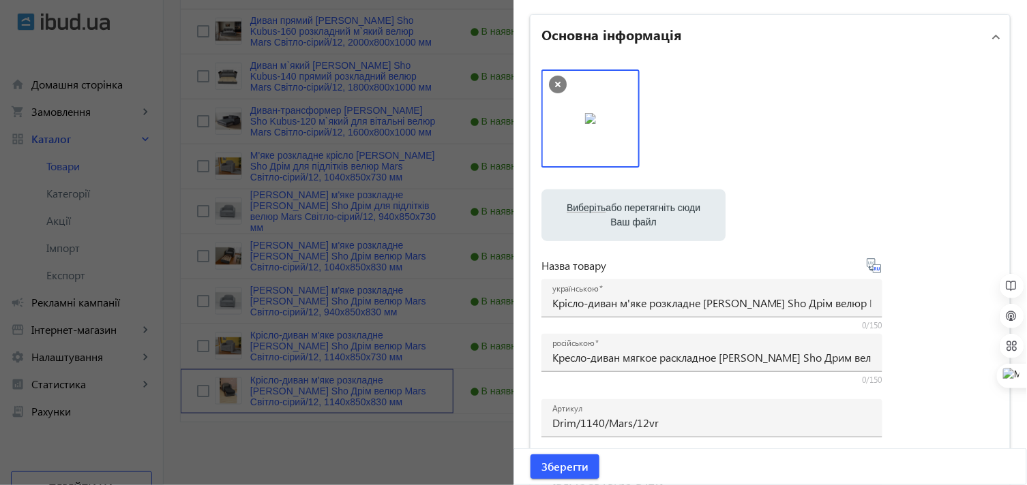
scroll to position [76, 0]
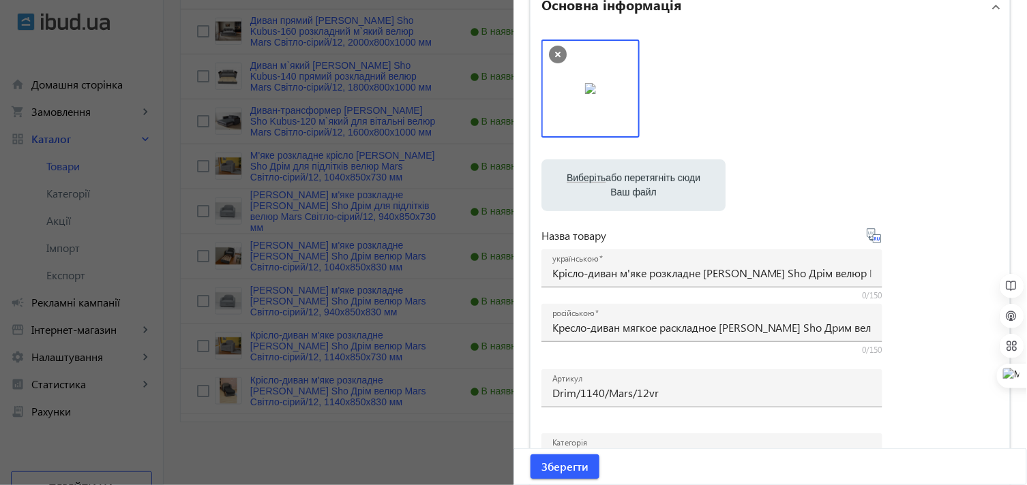
click at [551, 49] on icon at bounding box center [558, 55] width 18 height 18
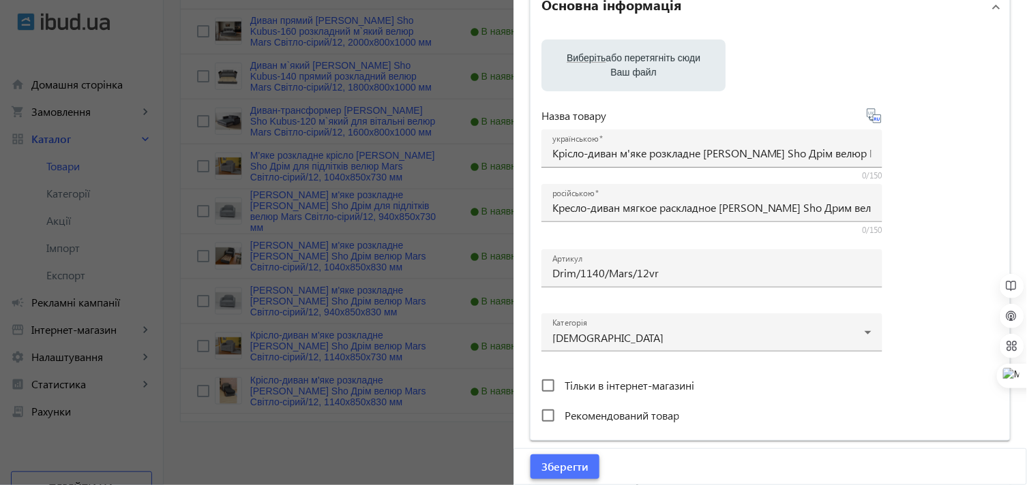
click at [569, 466] on span "Зберегти" at bounding box center [564, 467] width 47 height 15
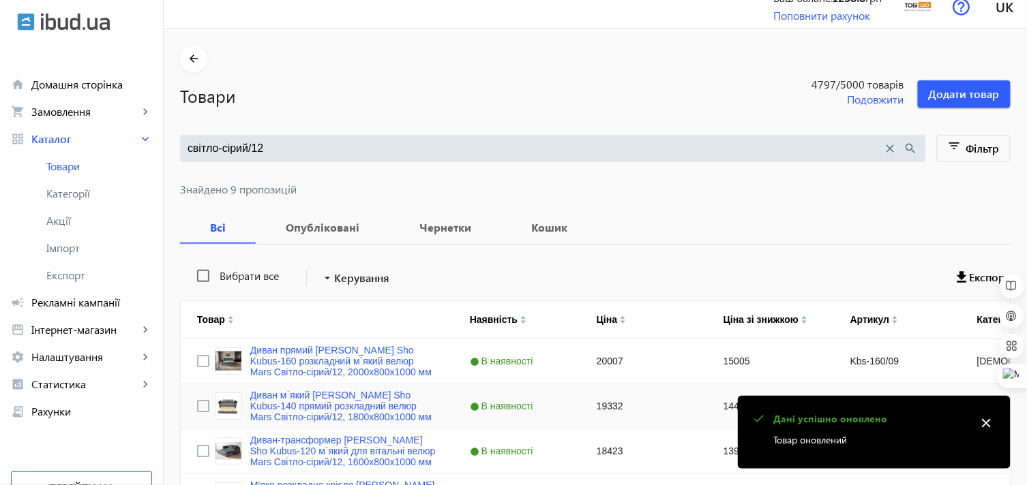
scroll to position [0, 0]
